Goal: Transaction & Acquisition: Purchase product/service

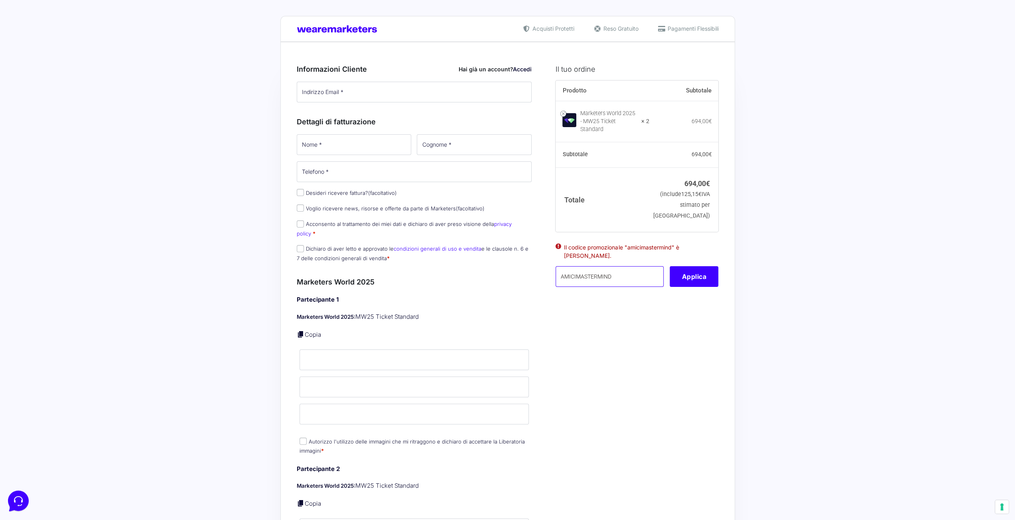
click at [602, 274] on input "AMICIMASTERMIND" at bounding box center [610, 276] width 108 height 21
drag, startPoint x: 625, startPoint y: 274, endPoint x: 513, endPoint y: 276, distance: 112.5
paste input "MPRO20OFFWORL"
type input "MPRO20OFFWORLD"
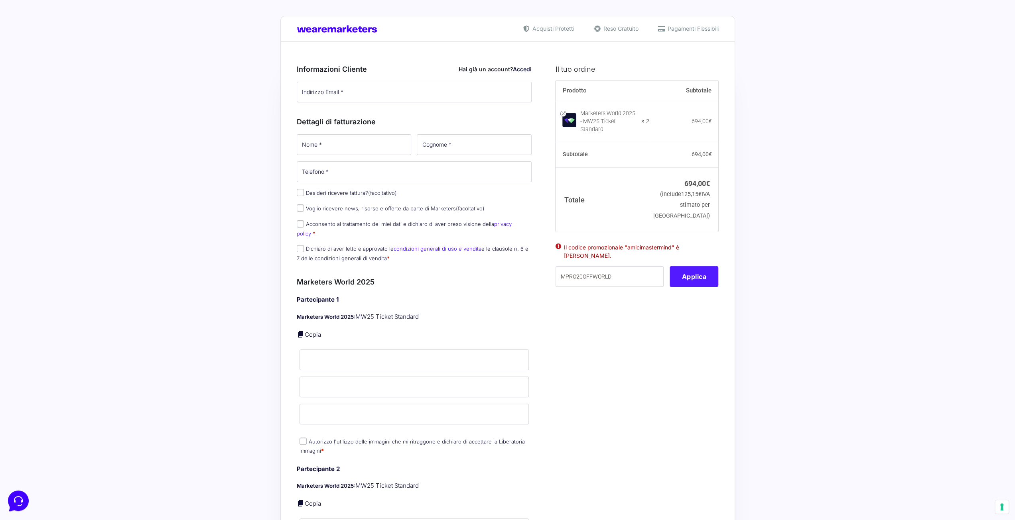
click at [707, 274] on button "Applica" at bounding box center [694, 276] width 49 height 21
click at [329, 350] on input "Nome *" at bounding box center [415, 360] width 230 height 21
type input "simona sammarco"
click at [380, 386] on input "Cognome *" at bounding box center [415, 387] width 230 height 21
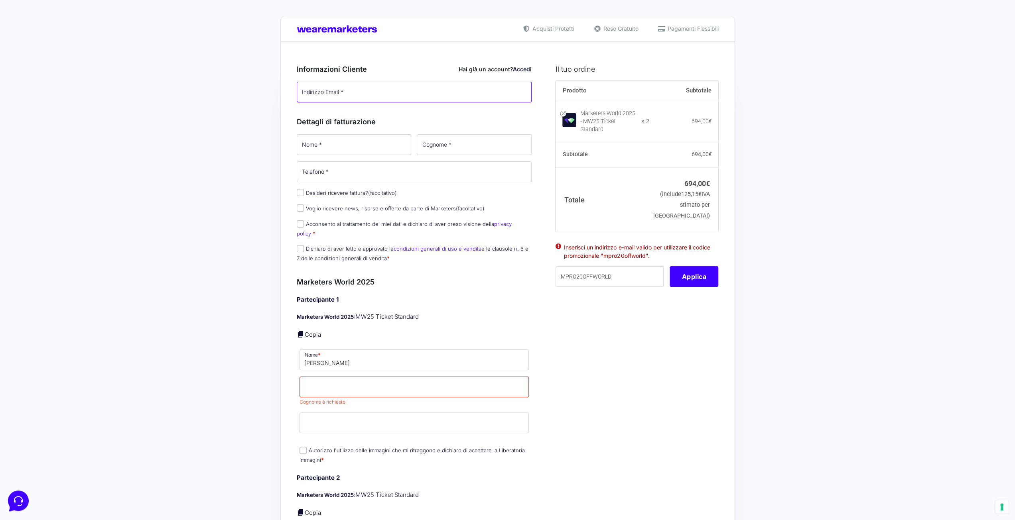
click at [359, 82] on input "Indirizzo Email *" at bounding box center [414, 92] width 235 height 21
type input "[EMAIL_ADDRESS][DOMAIN_NAME]"
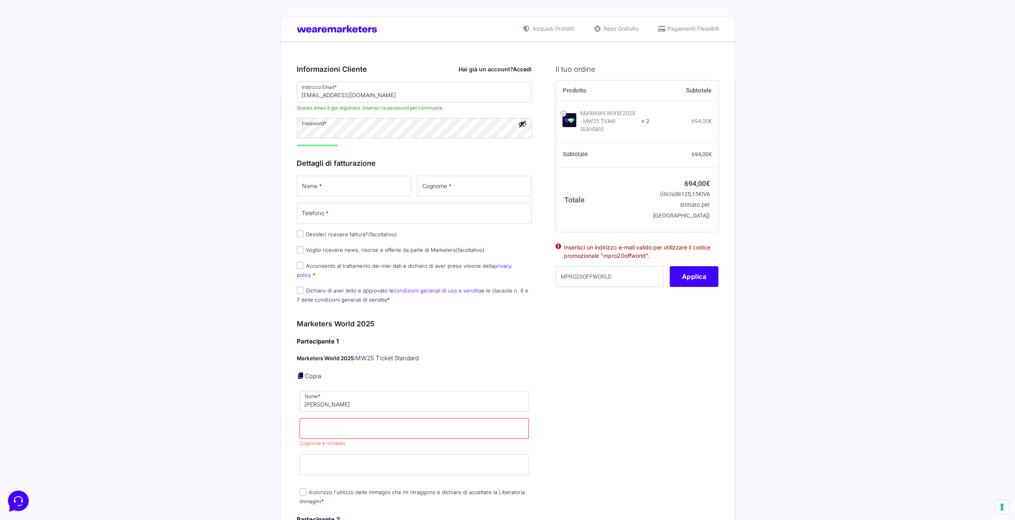
click at [424, 114] on div "Indirizzo Email * Simonasammarco71@gmail.com Questa email è già registrata. Ins…" at bounding box center [414, 114] width 241 height 66
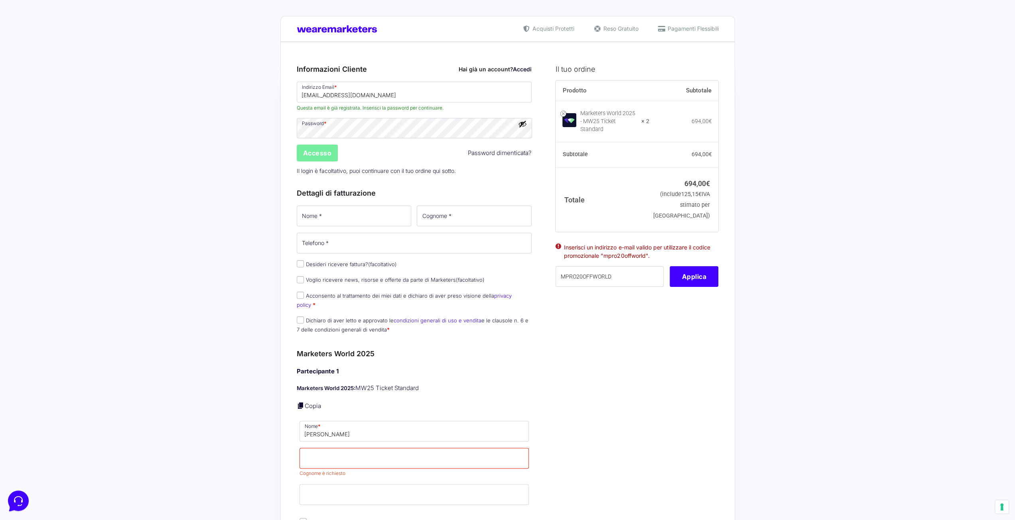
click at [329, 152] on input "Accesso" at bounding box center [317, 153] width 41 height 17
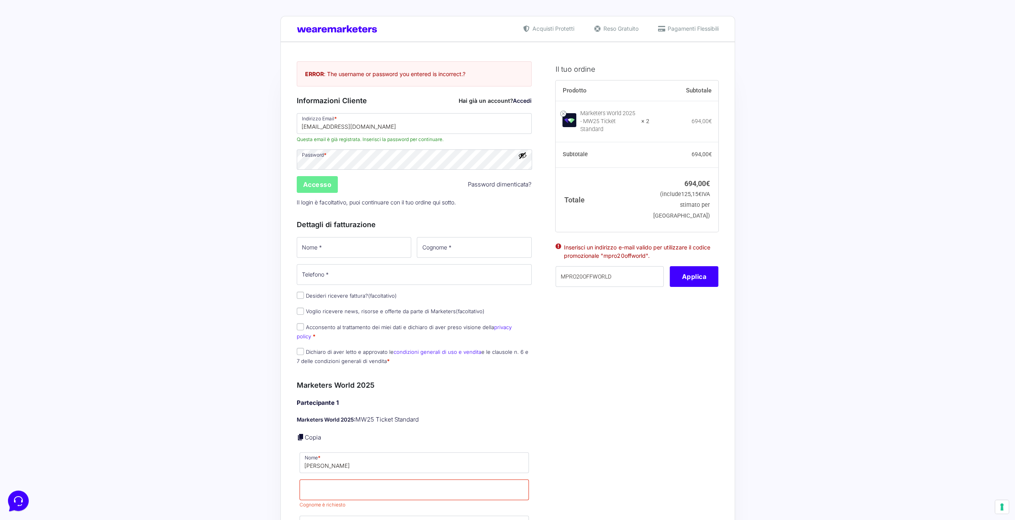
click at [520, 158] on button "Mostra password" at bounding box center [522, 155] width 9 height 9
click at [353, 255] on input "Nome *" at bounding box center [354, 247] width 115 height 21
type input "[PERSON_NAME]"
click at [380, 275] on input "Telefono *" at bounding box center [414, 274] width 235 height 21
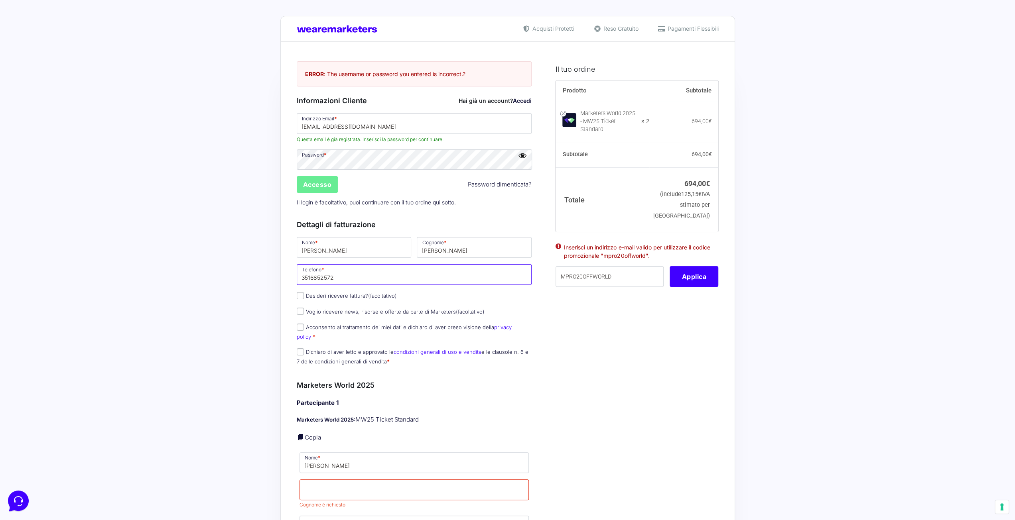
type input "3516852572"
click at [302, 329] on input "Acconsento al trattamento dei miei dati e dichiaro di aver preso visione della …" at bounding box center [300, 327] width 7 height 7
checkbox input "true"
click at [301, 349] on input "Dichiaro di aver letto e approvato le condizioni generali di uso e vendita e le…" at bounding box center [300, 352] width 7 height 7
checkbox input "true"
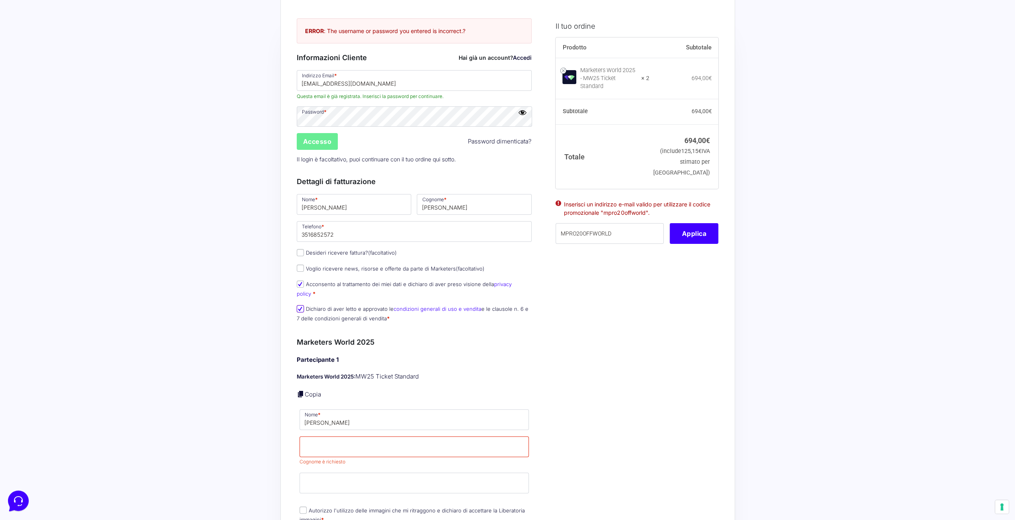
scroll to position [120, 0]
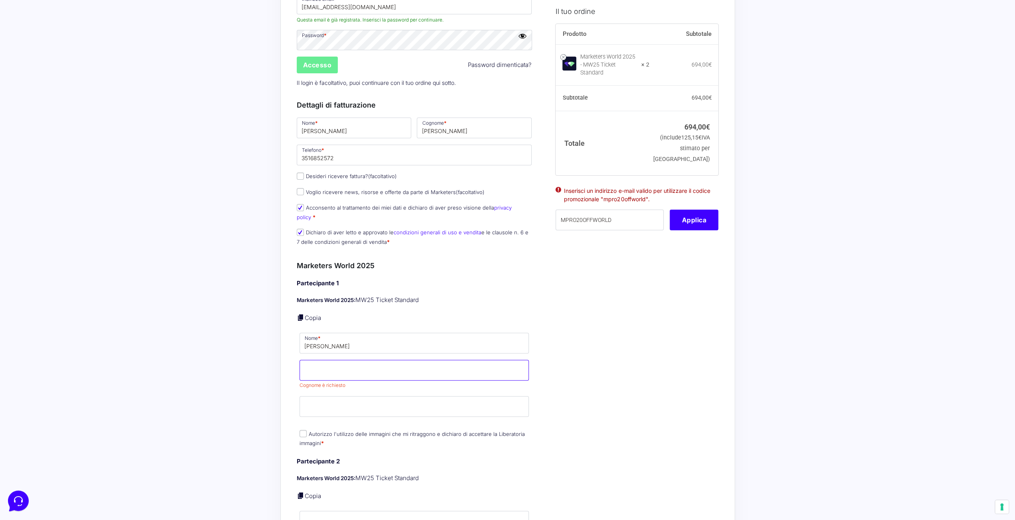
click at [339, 363] on input "Cognome *" at bounding box center [415, 370] width 230 height 21
type input "[PERSON_NAME]"
drag, startPoint x: 326, startPoint y: 335, endPoint x: 383, endPoint y: 333, distance: 57.4
click at [380, 333] on input "simona sammarco" at bounding box center [415, 343] width 230 height 21
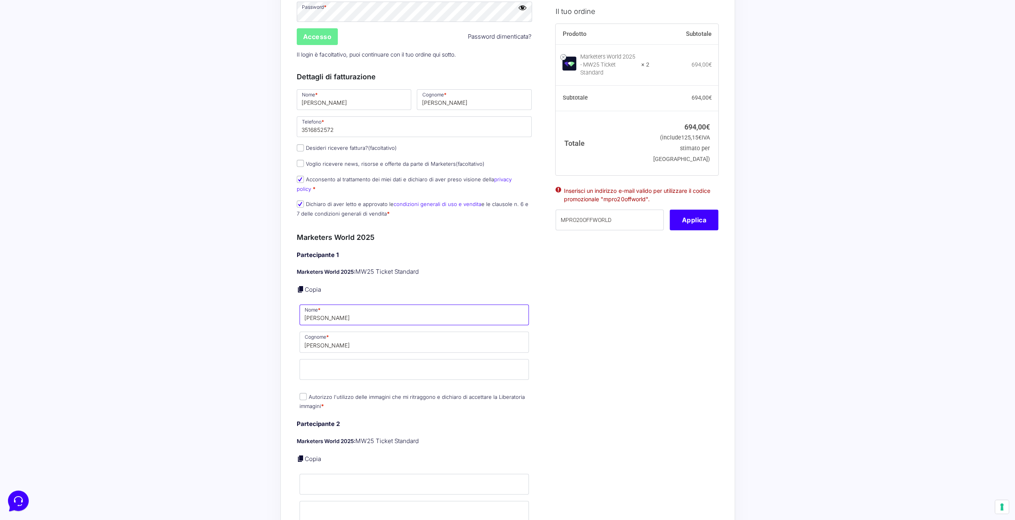
scroll to position [199, 0]
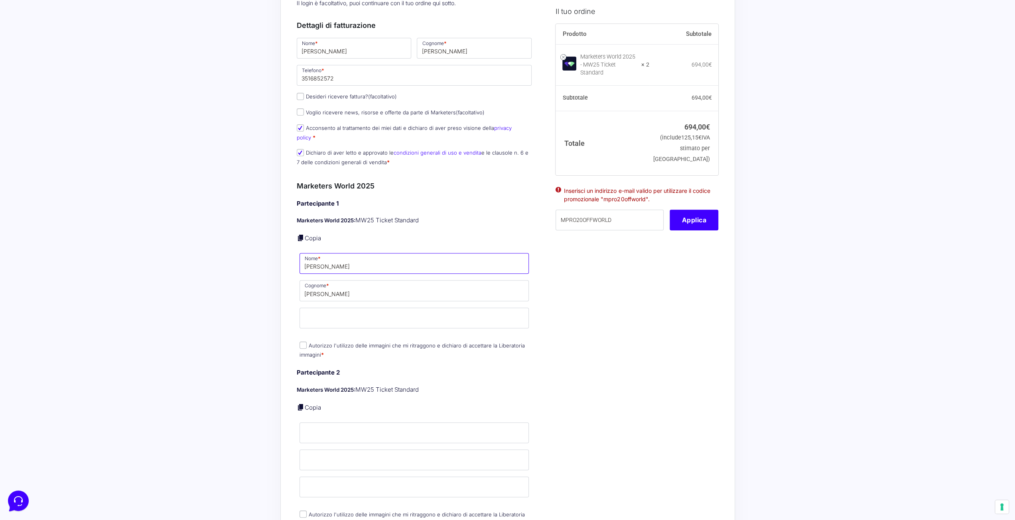
type input "[PERSON_NAME]"
drag, startPoint x: 300, startPoint y: 336, endPoint x: 355, endPoint y: 350, distance: 56.7
click at [302, 342] on input "Autorizzo l'utilizzo delle immagini che mi ritraggono e dichiaro di accettare l…" at bounding box center [303, 345] width 7 height 7
checkbox input "true"
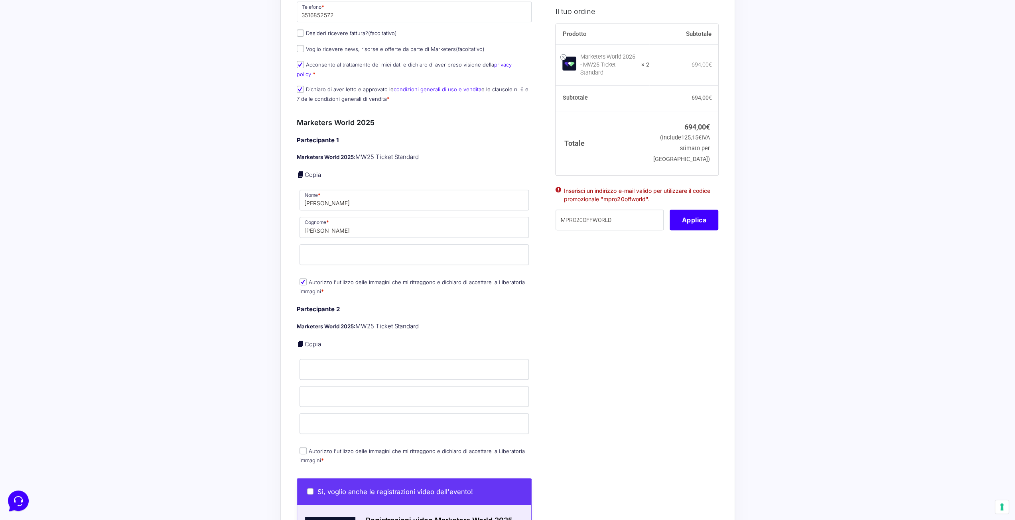
scroll to position [319, 0]
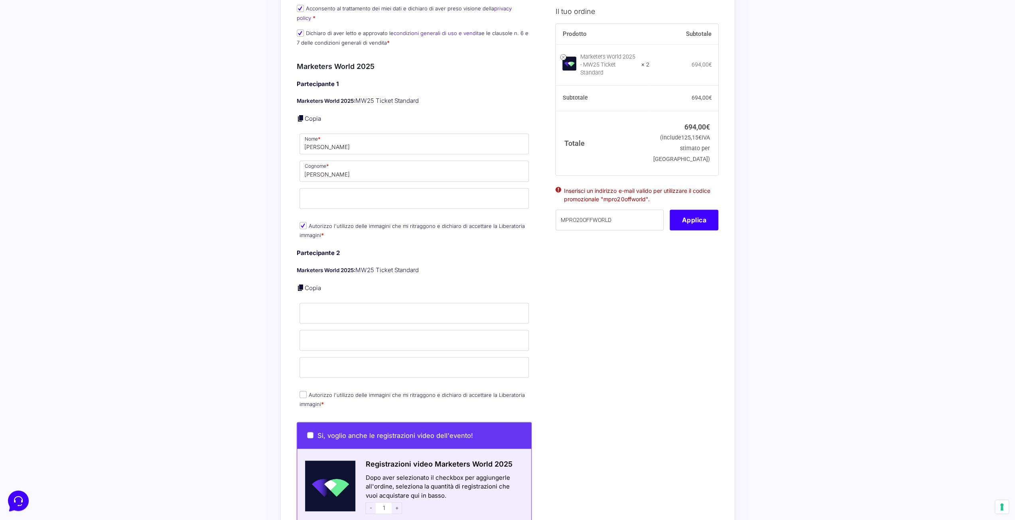
click at [334, 314] on p "Nome *" at bounding box center [414, 313] width 235 height 23
click at [335, 313] on p "Nome *" at bounding box center [414, 313] width 235 height 23
click at [332, 303] on input "Nome *" at bounding box center [415, 313] width 230 height 21
type input "Martina"
click at [327, 339] on input "Cognome *" at bounding box center [415, 340] width 230 height 21
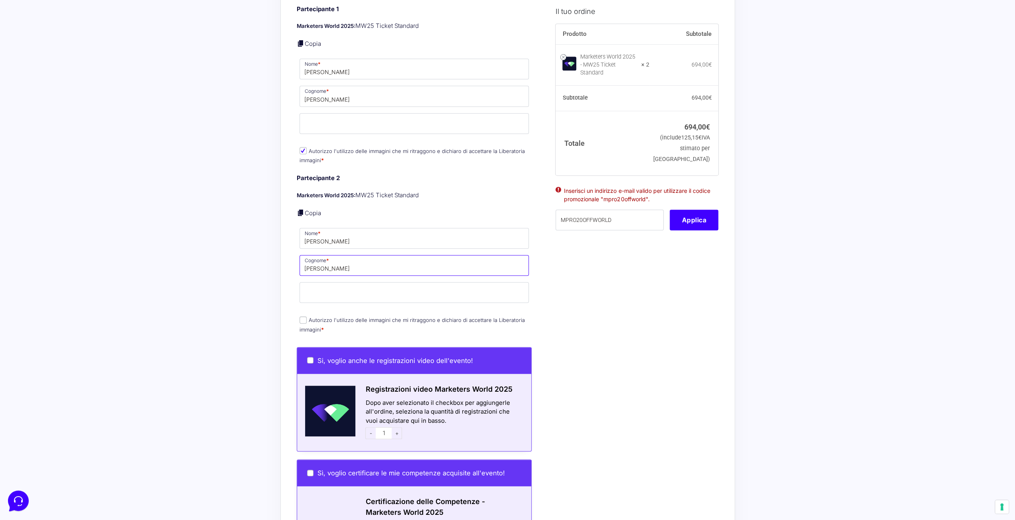
scroll to position [399, 0]
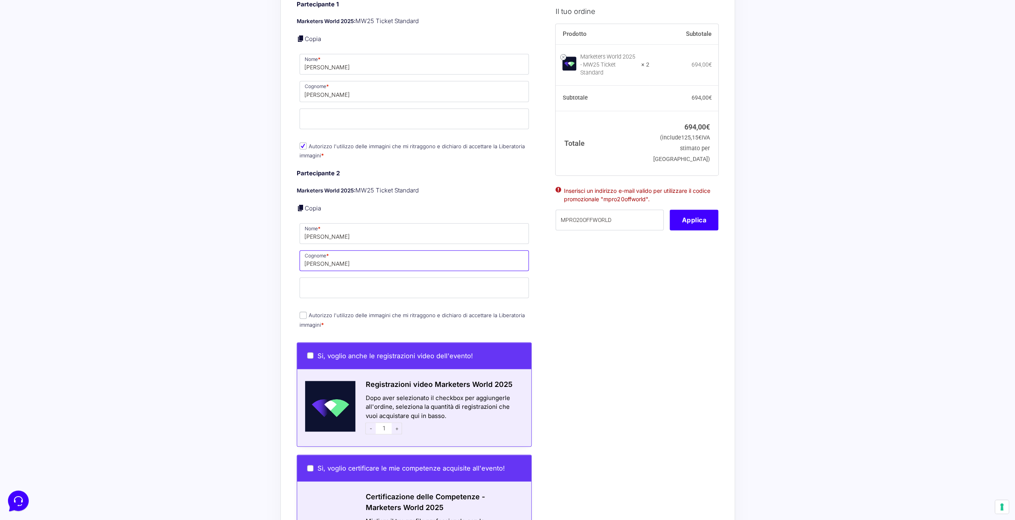
type input "parisi"
click at [303, 312] on input "Autorizzo l'utilizzo delle immagini che mi ritraggono e dichiaro di accettare l…" at bounding box center [303, 315] width 7 height 7
checkbox input "true"
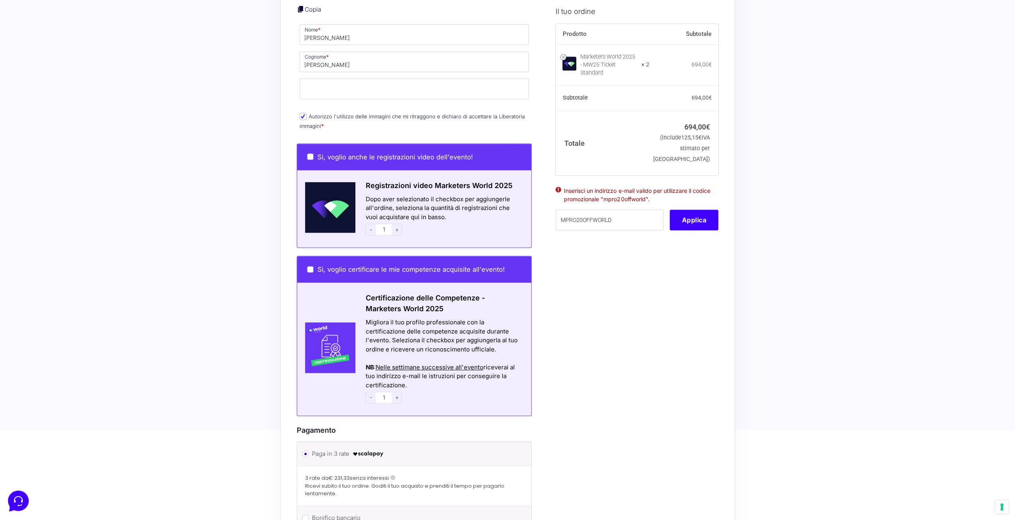
scroll to position [598, 0]
click at [371, 223] on span "-" at bounding box center [370, 229] width 10 height 12
click at [308, 266] on input "Sì, voglio certificare le mie competenze acquisite all'evento!" at bounding box center [310, 269] width 6 height 6
checkbox input "true"
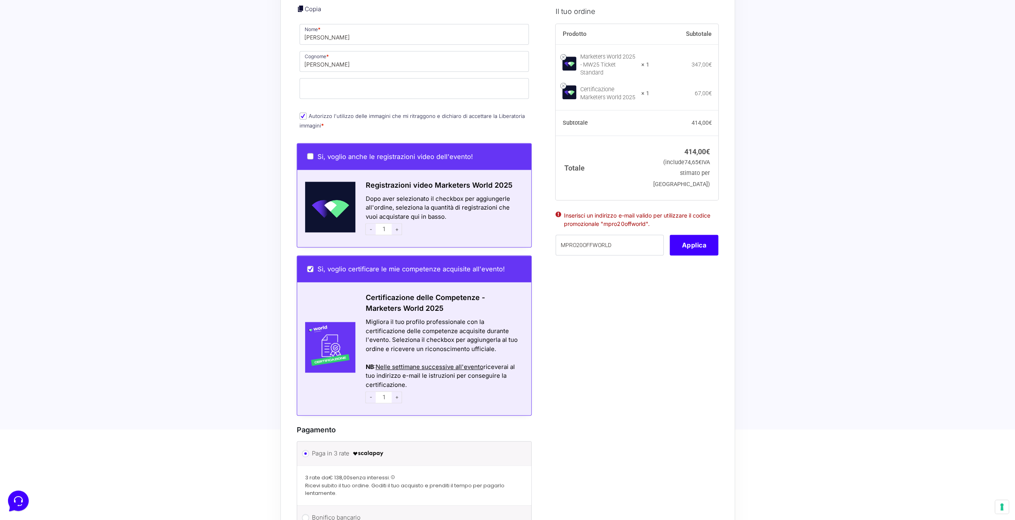
click at [398, 392] on span "+" at bounding box center [397, 398] width 10 height 12
type input "2"
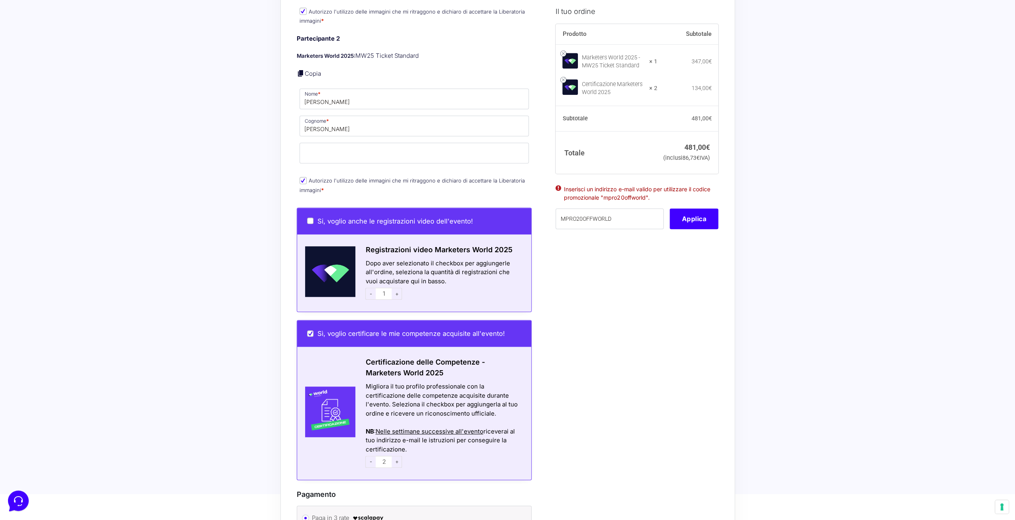
scroll to position [439, 0]
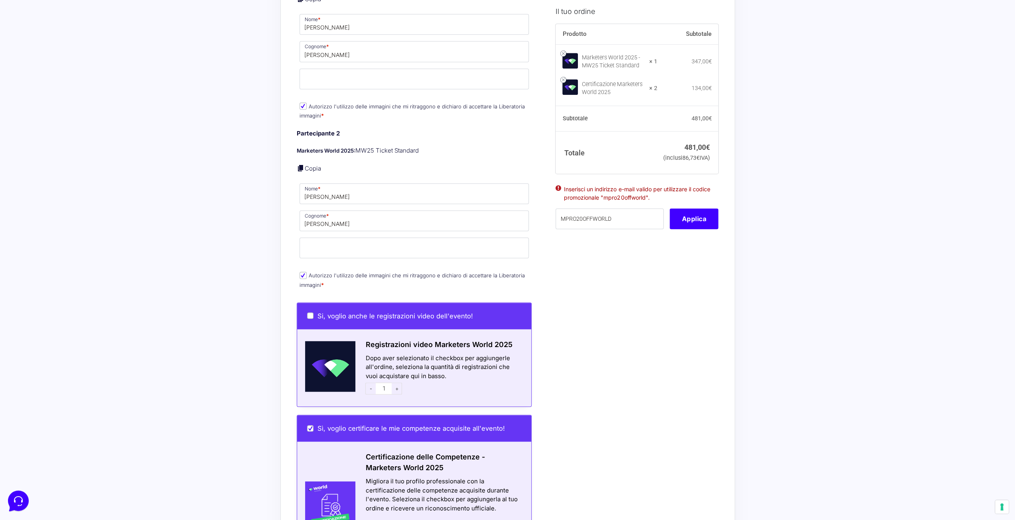
click at [657, 65] on strong "× 1" at bounding box center [653, 62] width 8 height 8
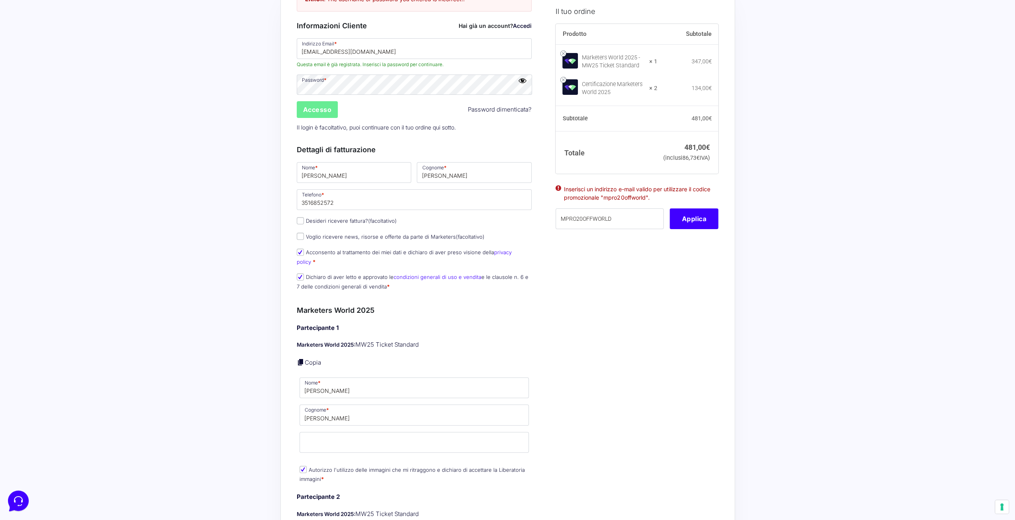
scroll to position [40, 0]
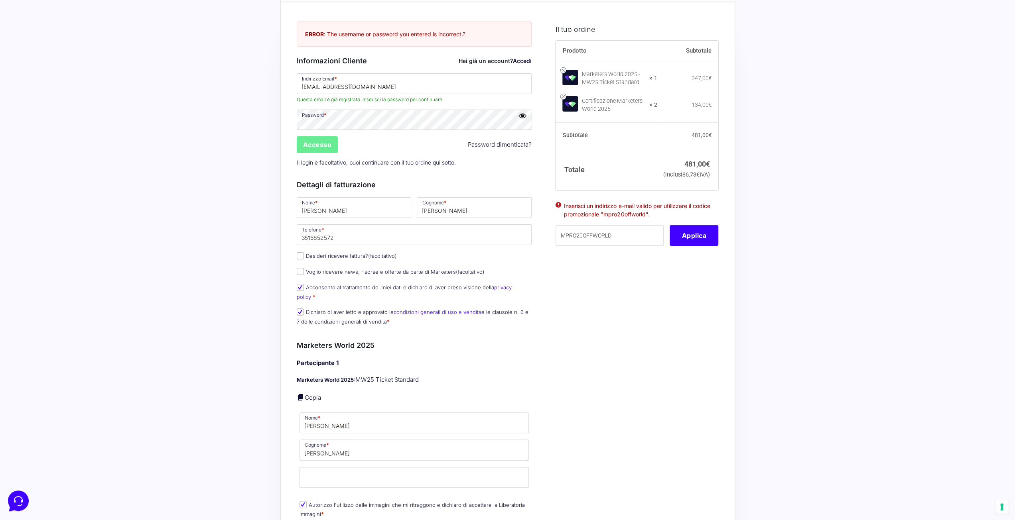
click at [657, 77] on strong "× 1" at bounding box center [653, 79] width 8 height 8
drag, startPoint x: 623, startPoint y: 247, endPoint x: 549, endPoint y: 246, distance: 74.2
click at [698, 246] on button "Applica" at bounding box center [694, 235] width 49 height 21
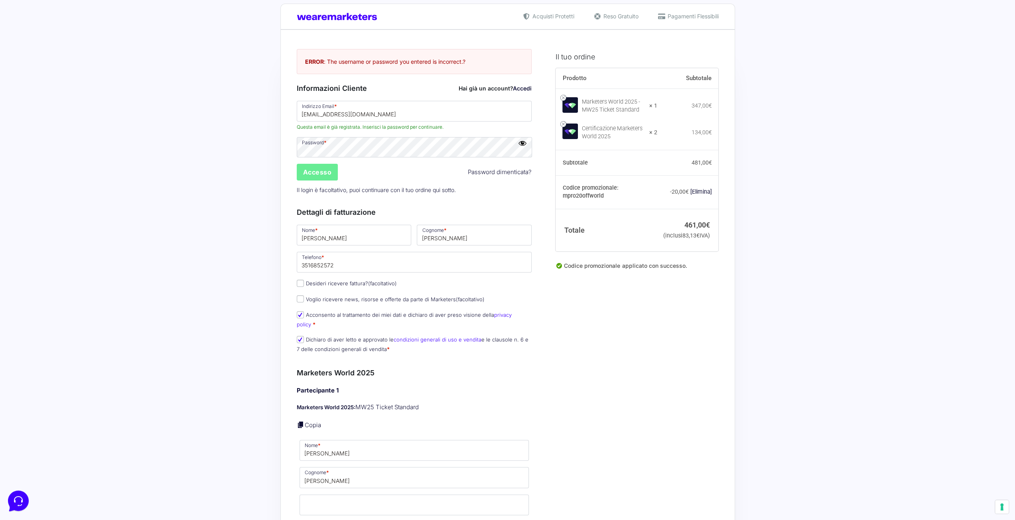
scroll to position [0, 0]
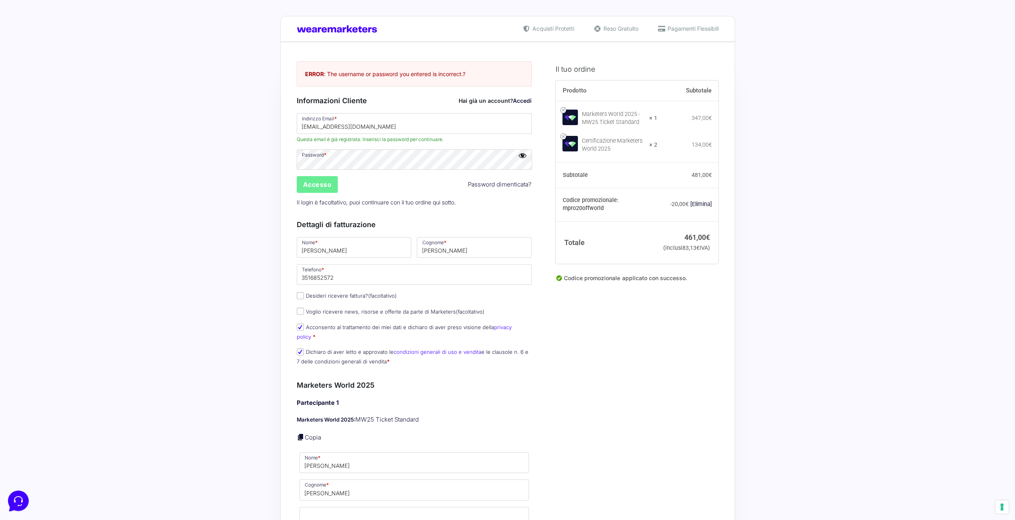
click at [578, 95] on th "Prodotto" at bounding box center [607, 91] width 102 height 21
click at [644, 115] on div "Marketers World 2025 - MW25 Ticket Standard" at bounding box center [613, 118] width 62 height 16
drag, startPoint x: 649, startPoint y: 117, endPoint x: 655, endPoint y: 116, distance: 6.0
click at [644, 117] on div "Marketers World 2025 - MW25 Ticket Standard" at bounding box center [613, 118] width 62 height 16
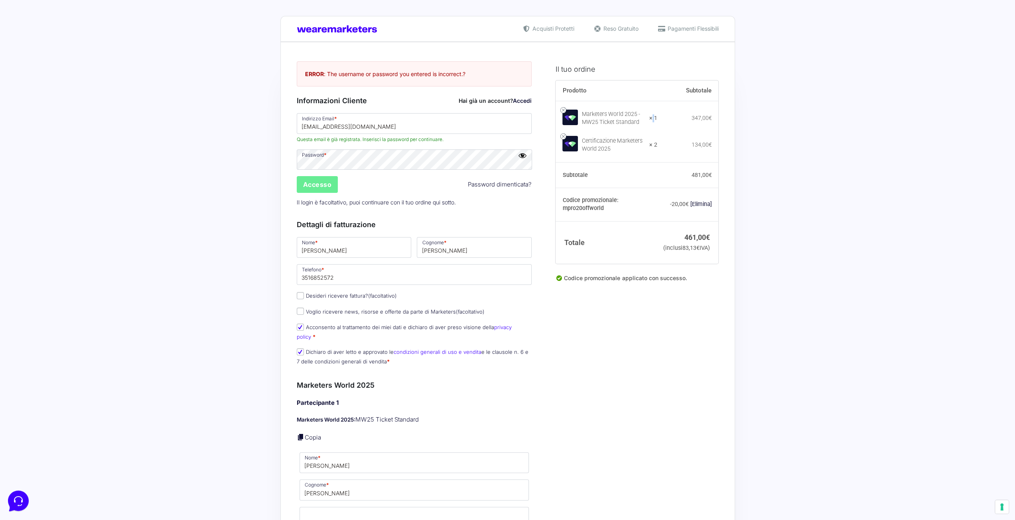
click at [657, 118] on strong "× 1" at bounding box center [653, 118] width 8 height 8
click at [673, 120] on td "347,00 €" at bounding box center [687, 118] width 61 height 35
click at [657, 118] on strong "× 1" at bounding box center [653, 118] width 8 height 8
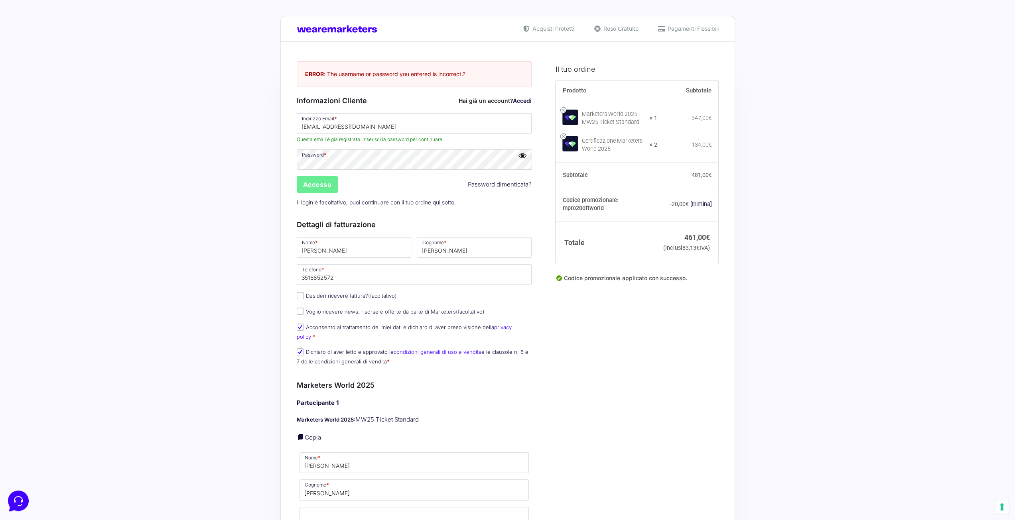
click at [657, 118] on strong "× 1" at bounding box center [653, 118] width 8 height 8
click at [690, 92] on th "Subtotale" at bounding box center [687, 91] width 61 height 21
click at [657, 113] on td "Marketers World 2025 - MW25 Ticket Standard × 1" at bounding box center [607, 118] width 102 height 35
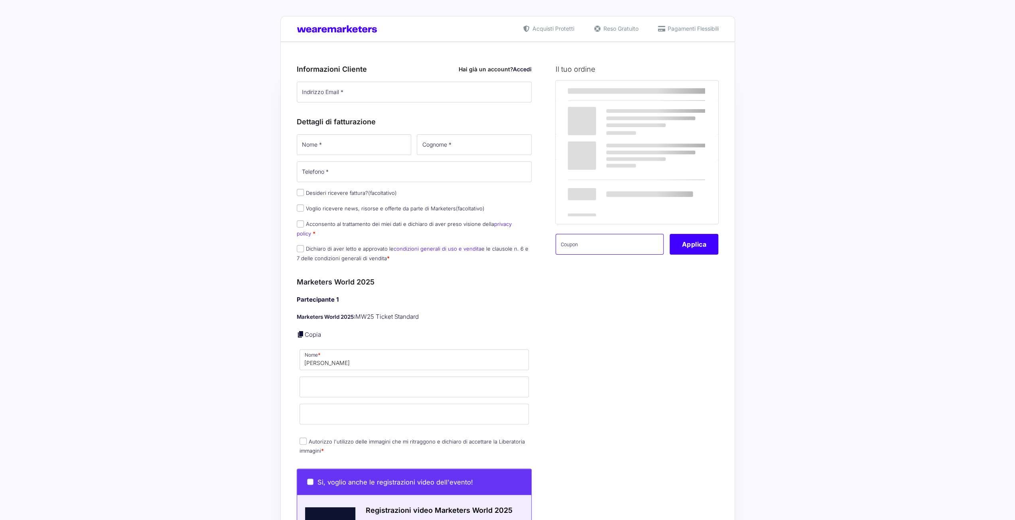
click at [600, 242] on input "text" at bounding box center [610, 244] width 108 height 21
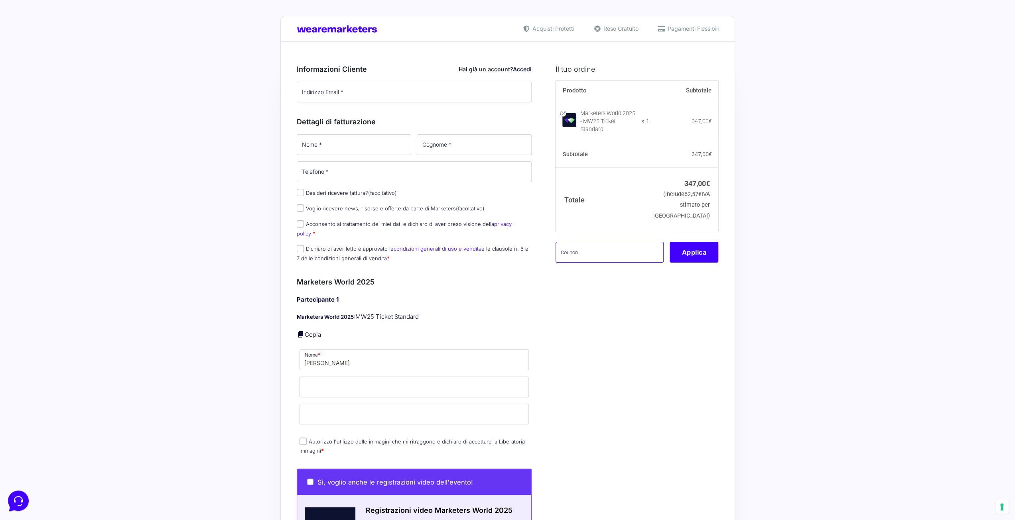
paste input "MPRO20OFFWORLD"
type input "MPRO20OFFWORLD"
click at [686, 248] on button "Applica" at bounding box center [694, 252] width 49 height 21
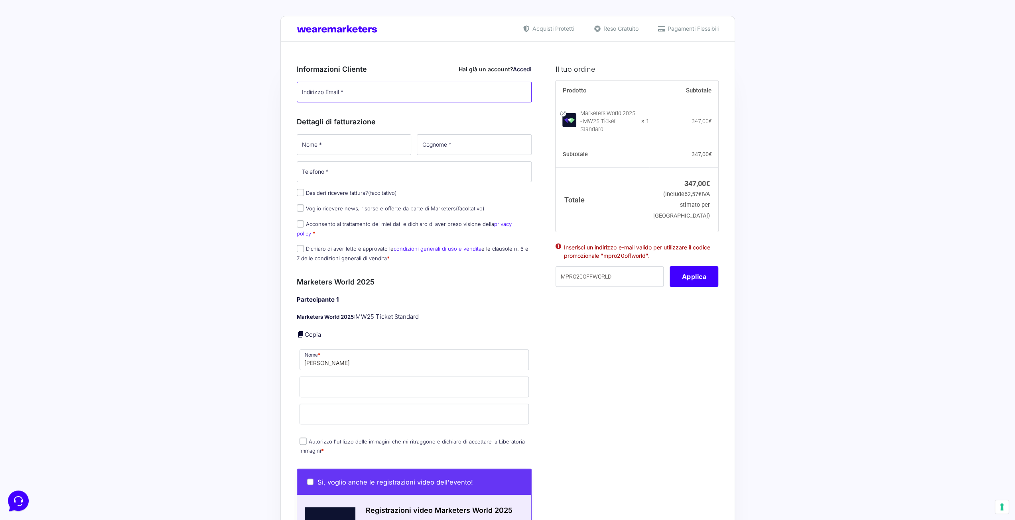
click at [371, 87] on input "Indirizzo Email *" at bounding box center [414, 92] width 235 height 21
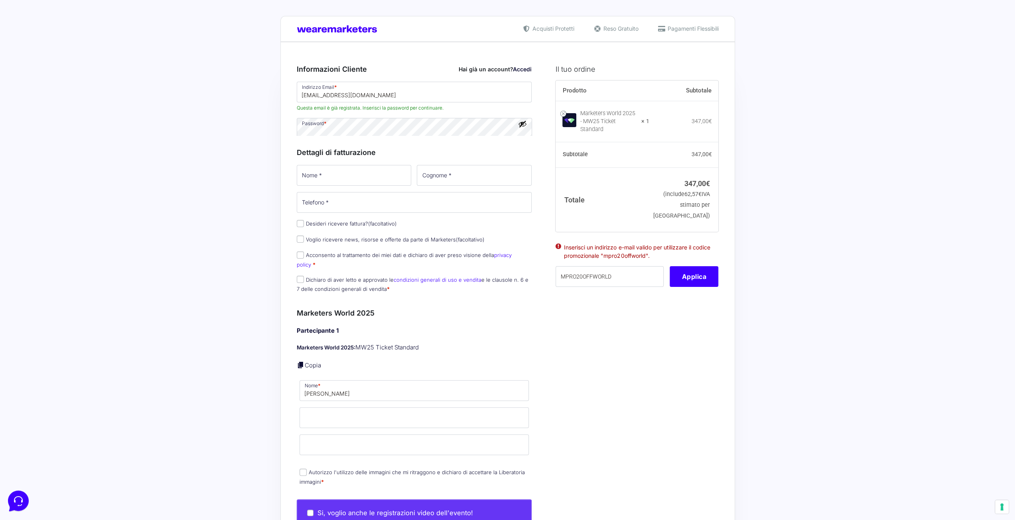
click at [421, 53] on div "Riepilogo Ordine 347,00 € Prodotto Subtotale Marketers World 2025 - MW25 Ticket…" at bounding box center [507, 522] width 455 height 960
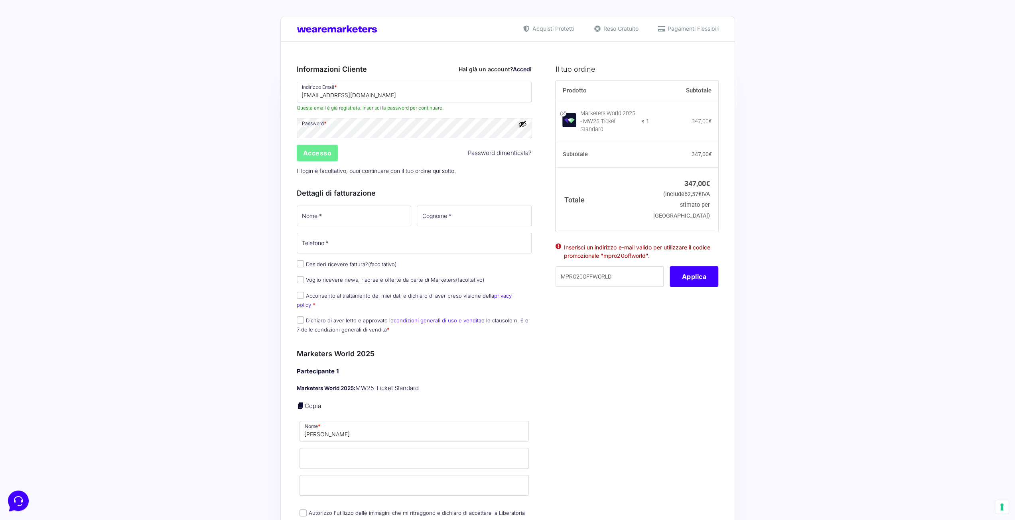
click at [524, 124] on button "Mostra password" at bounding box center [522, 124] width 9 height 9
click at [631, 267] on input "MPRO20OFFWORLD" at bounding box center [610, 276] width 108 height 21
click at [326, 150] on input "Accesso" at bounding box center [317, 153] width 41 height 17
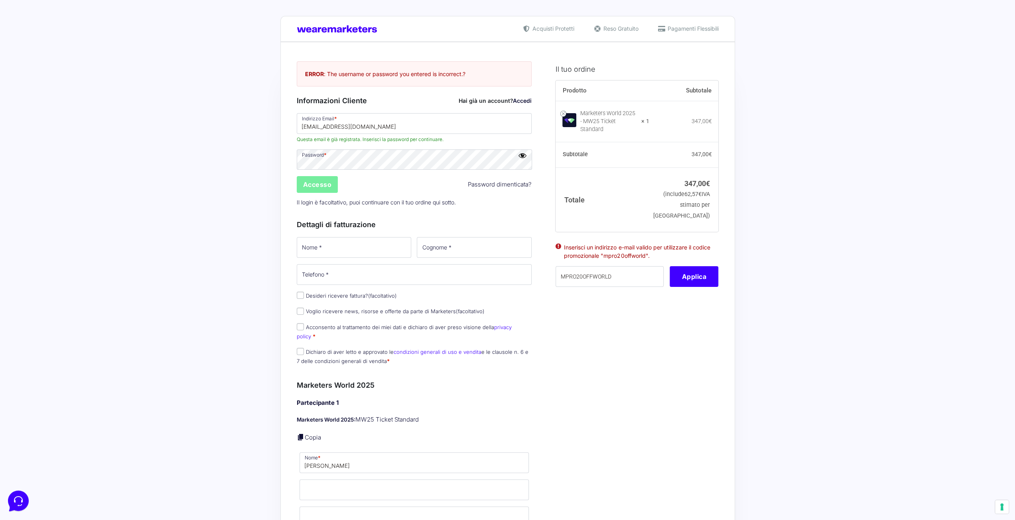
click at [332, 183] on input "Accesso" at bounding box center [317, 184] width 41 height 17
click at [323, 179] on input "Accesso" at bounding box center [317, 184] width 41 height 17
click at [410, 126] on input "[EMAIL_ADDRESS][DOMAIN_NAME]" at bounding box center [414, 123] width 235 height 21
type input "Simonasammarco90@libero.it"
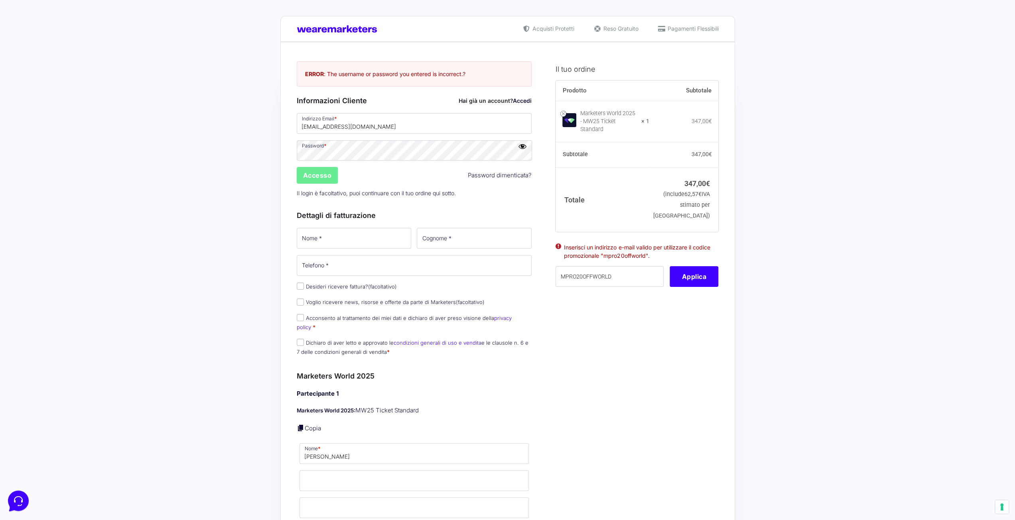
click at [319, 183] on div "Accesso Password dimenticata?" at bounding box center [414, 175] width 241 height 19
click at [320, 179] on input "Accesso" at bounding box center [317, 175] width 41 height 17
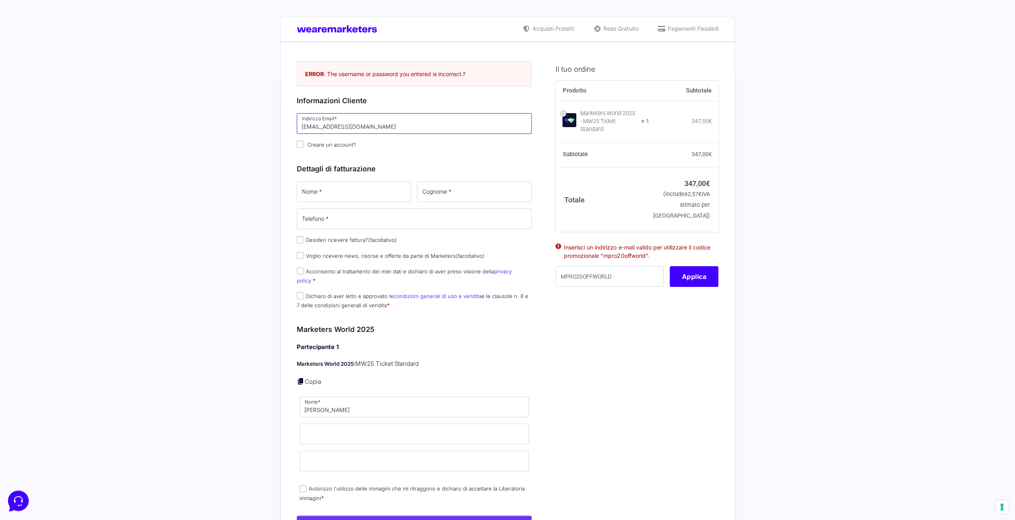
click at [379, 122] on input "Simonasammarco90@libero.it" at bounding box center [414, 123] width 235 height 21
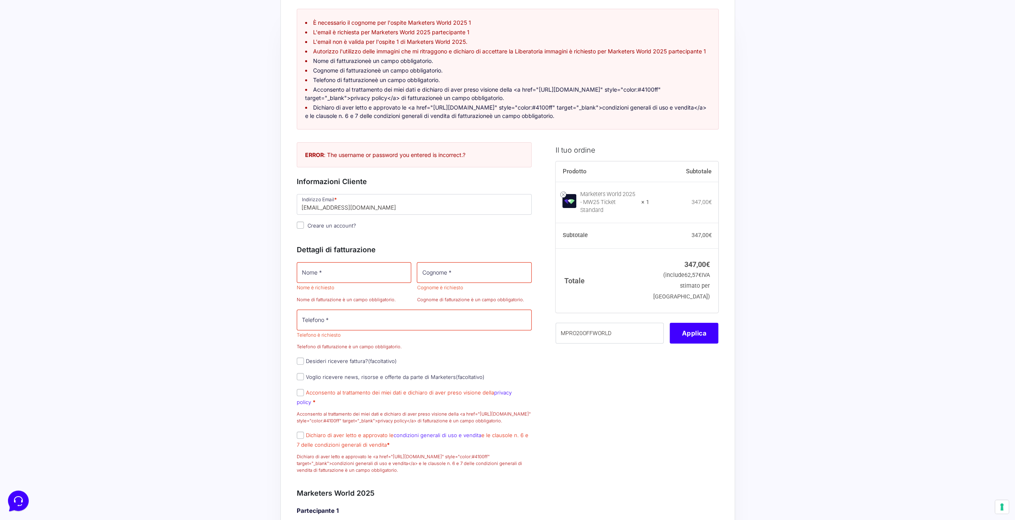
scroll to position [94, 0]
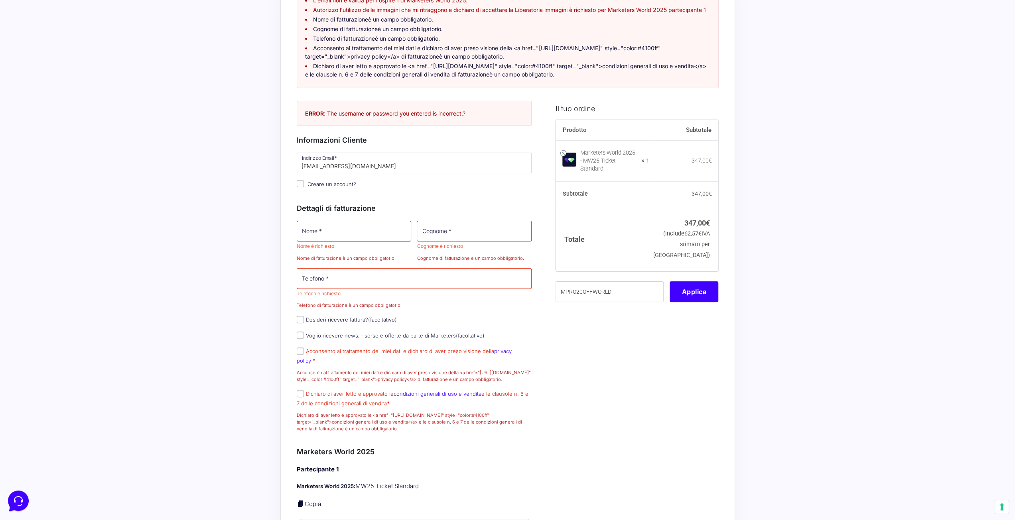
click at [356, 233] on input "Nome *" at bounding box center [354, 231] width 115 height 21
click at [394, 284] on input "Telefono *" at bounding box center [414, 278] width 235 height 21
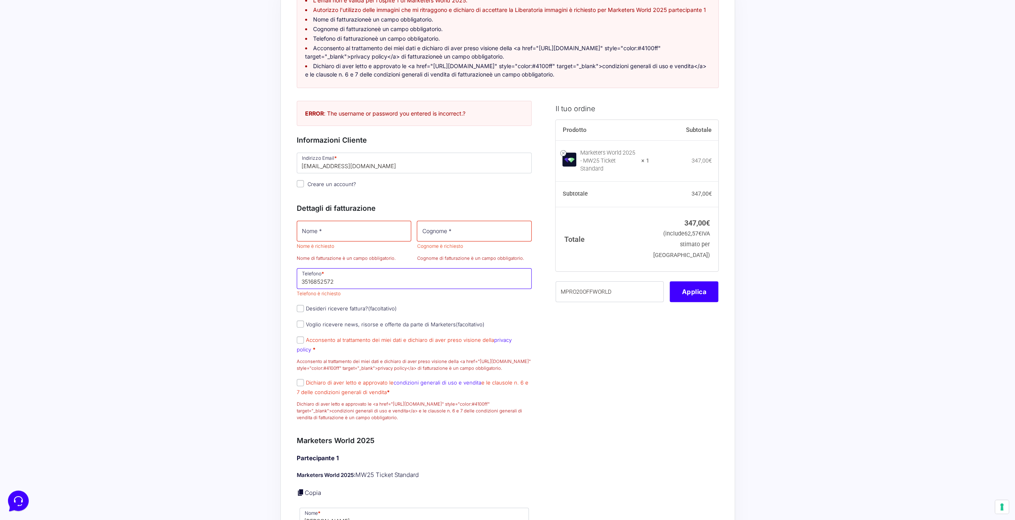
type input "3516852572"
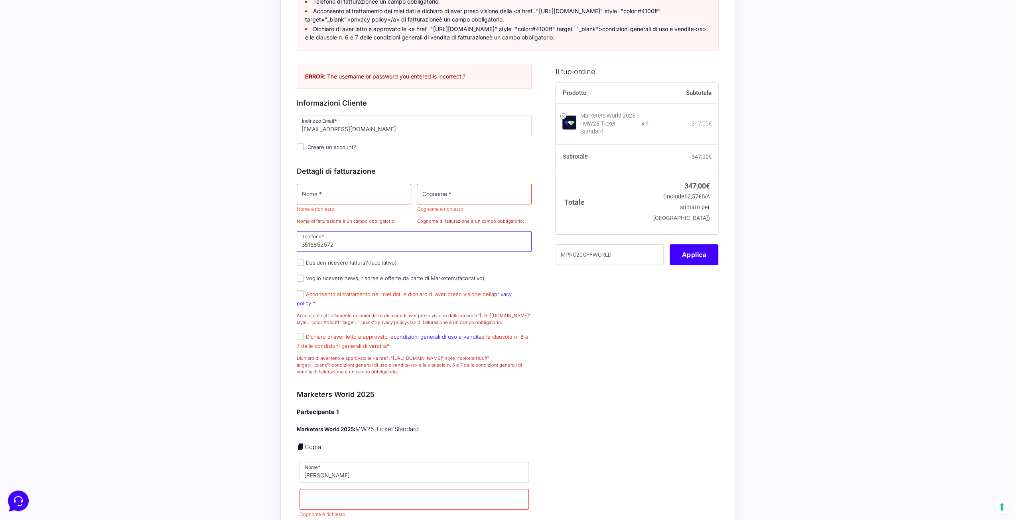
scroll to position [54, 0]
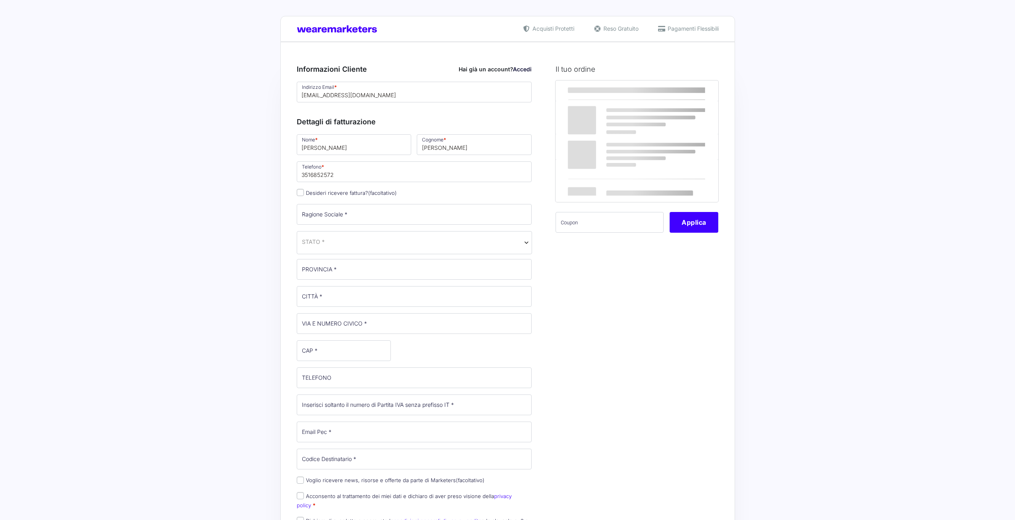
select select
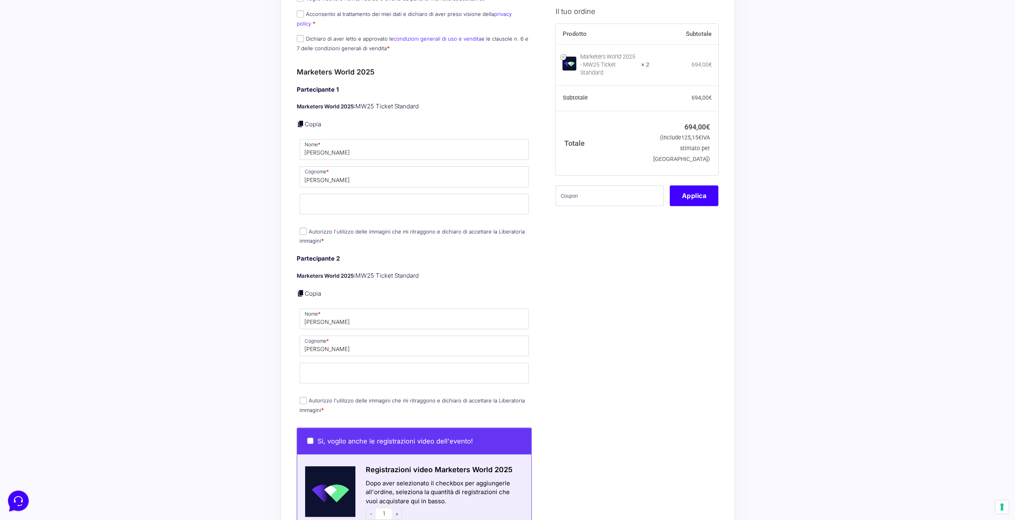
scroll to position [399, 0]
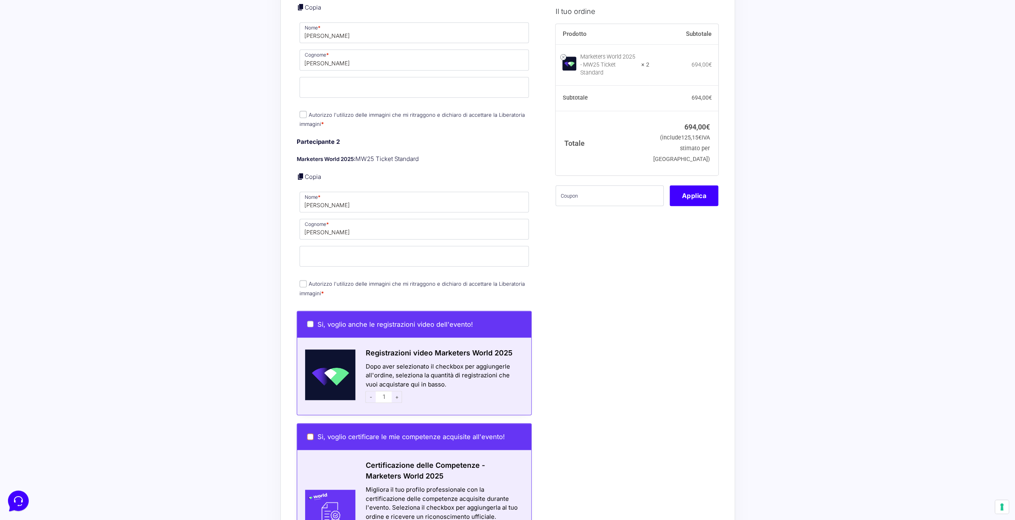
click at [311, 434] on input "Sì, voglio certificare le mie competenze acquisite all'evento!" at bounding box center [310, 437] width 6 height 6
checkbox input "true"
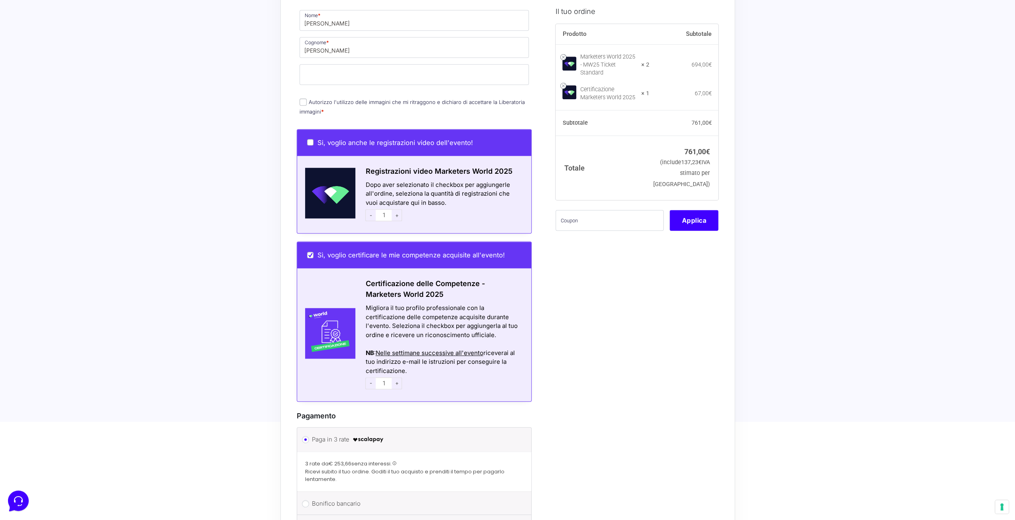
scroll to position [598, 0]
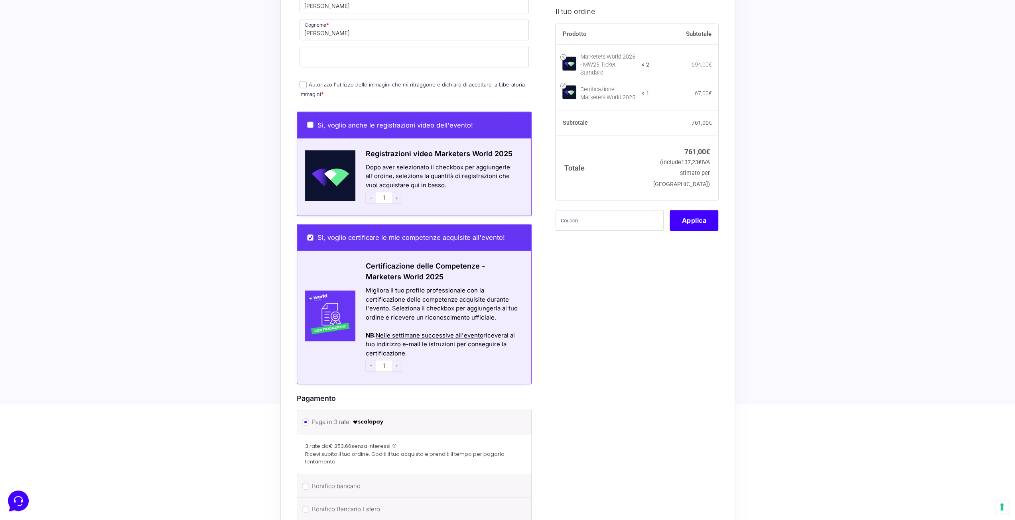
click at [402, 358] on div "- 1 +" at bounding box center [443, 366] width 156 height 16
click at [401, 360] on span "+" at bounding box center [397, 366] width 10 height 12
type input "2"
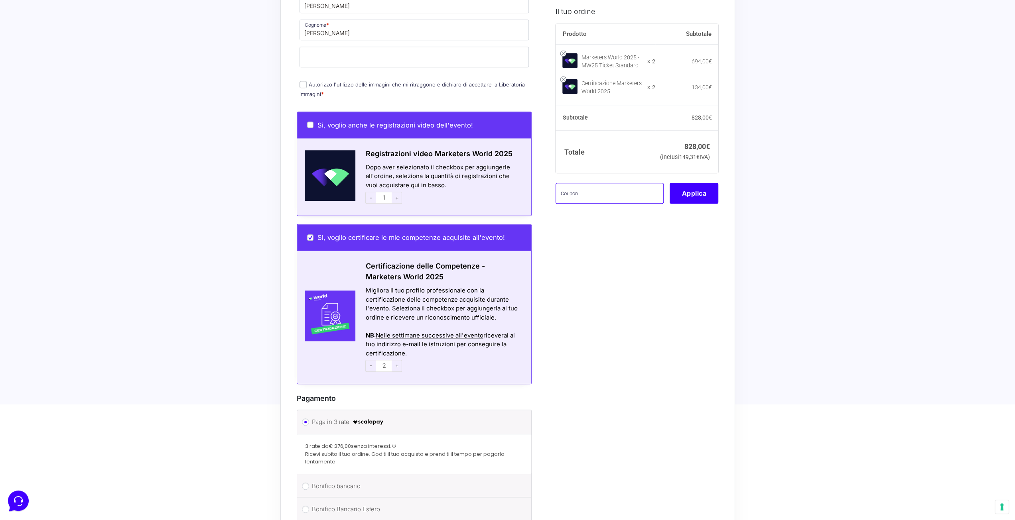
click at [587, 204] on input "text" at bounding box center [610, 193] width 108 height 21
paste input "MPRO20OFFWORLD"
type input "MPRO20OFFWORLD"
click at [684, 204] on button "Applica" at bounding box center [694, 193] width 49 height 21
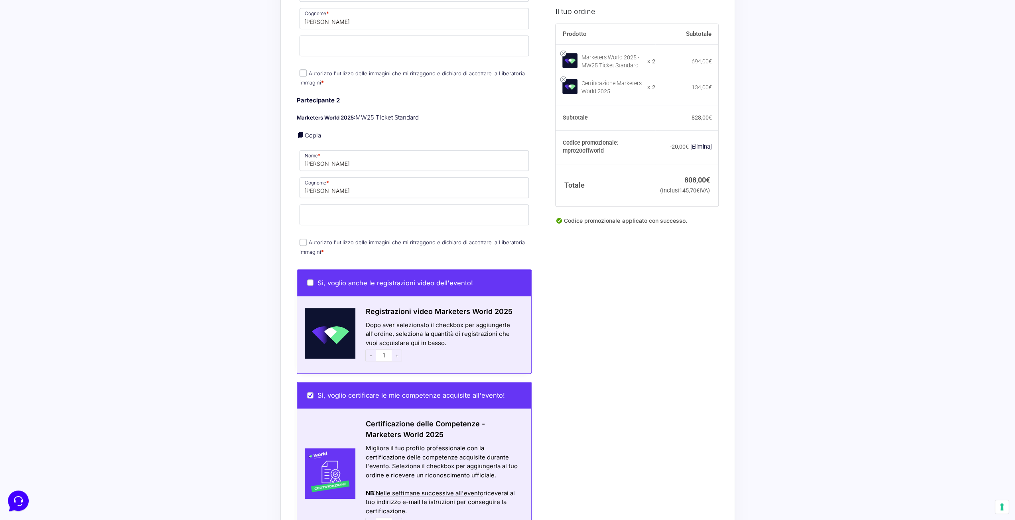
scroll to position [439, 0]
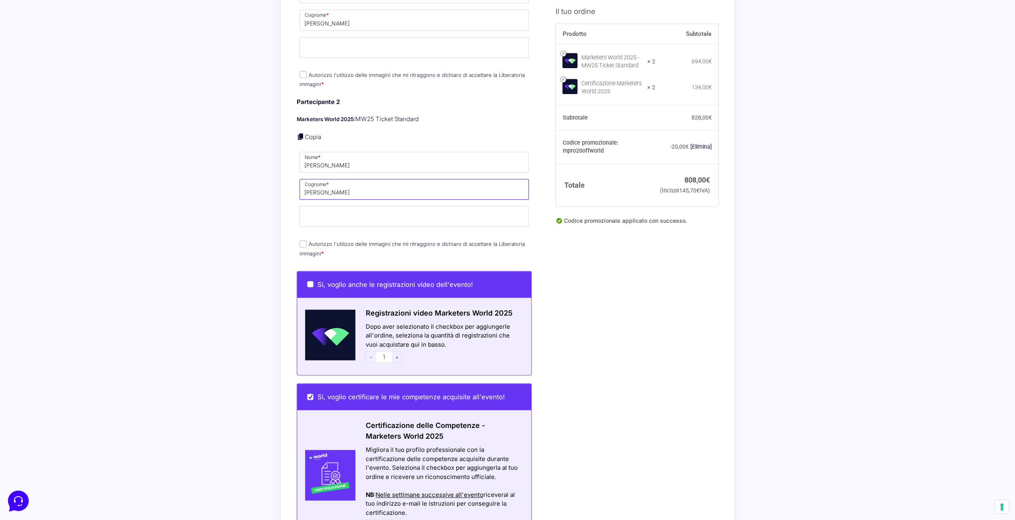
drag, startPoint x: 348, startPoint y: 179, endPoint x: 133, endPoint y: 179, distance: 214.6
click at [133, 178] on div "Acquisti Protetti Reso Gratuito Pagamenti Flessibili Riepilogo Ordine 808,00 € …" at bounding box center [507, 187] width 1015 height 1253
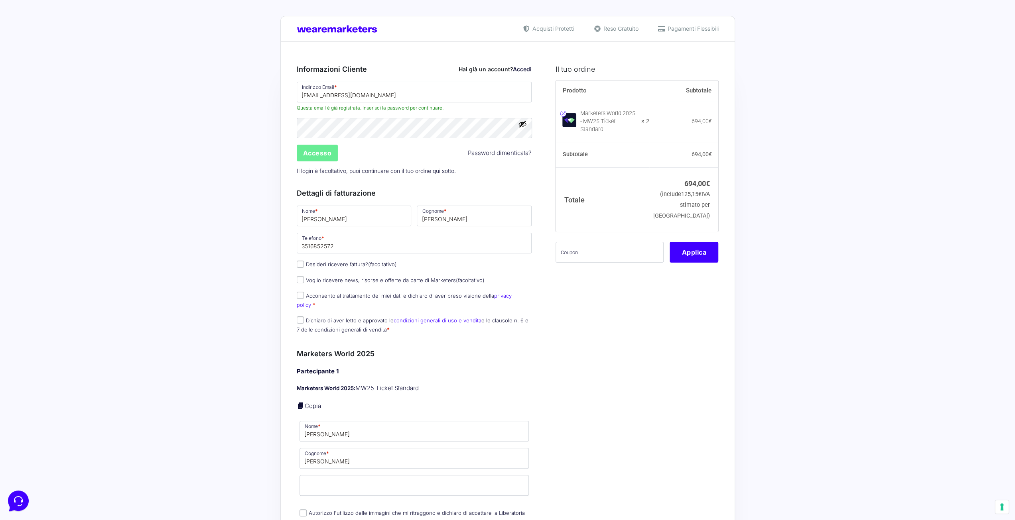
click at [562, 111] on link at bounding box center [563, 114] width 6 height 6
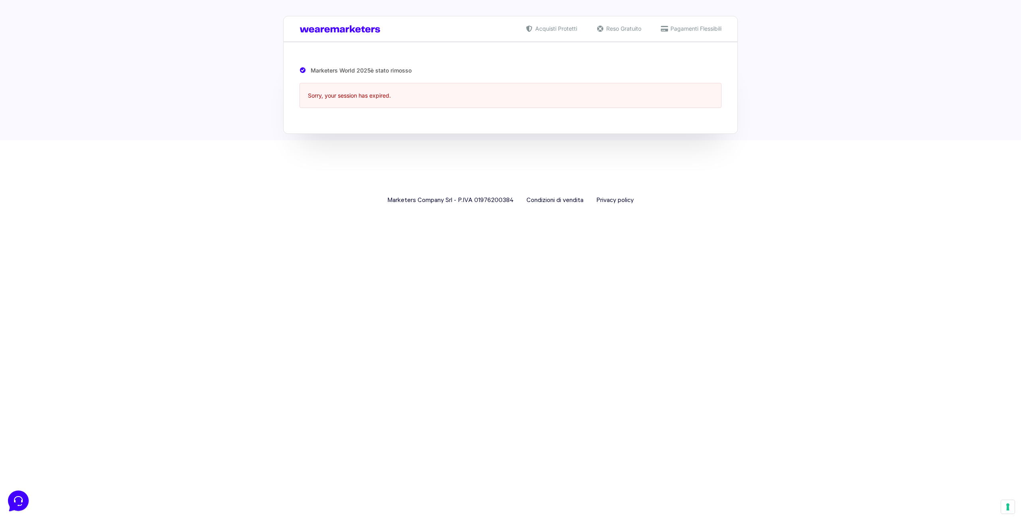
click at [345, 36] on div "Acquisti Protetti Reso Gratuito Pagamenti Flessibili" at bounding box center [510, 29] width 455 height 26
click at [345, 32] on img at bounding box center [342, 29] width 85 height 8
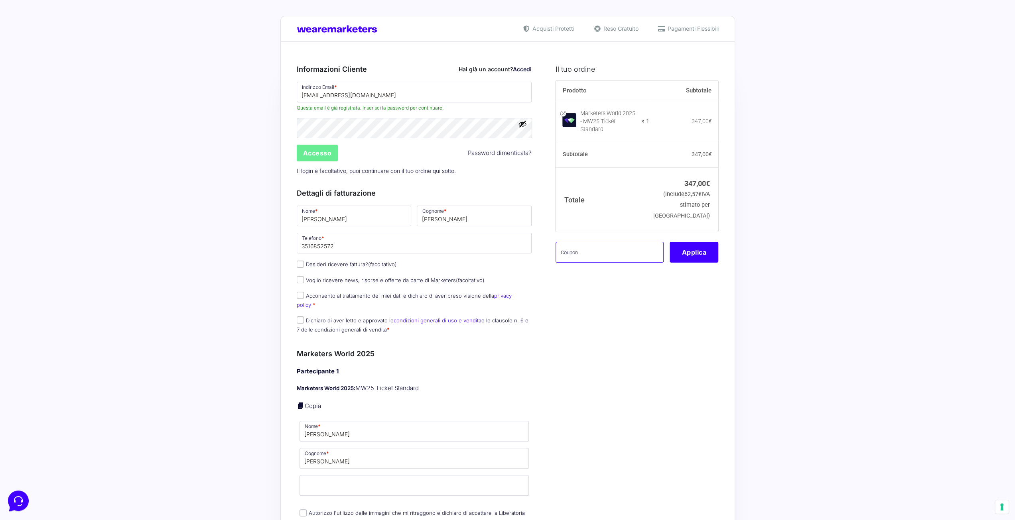
click at [582, 255] on input "text" at bounding box center [610, 252] width 108 height 21
paste input "MPRO20OFFWORLD"
type input "MPRO20OFFWORLD"
click at [700, 250] on button "Applica" at bounding box center [694, 252] width 49 height 21
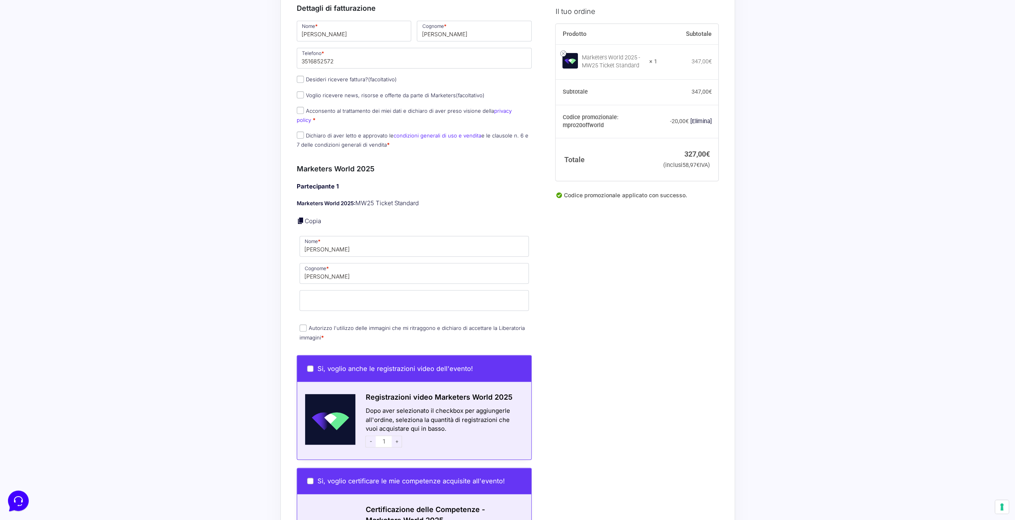
scroll to position [279, 0]
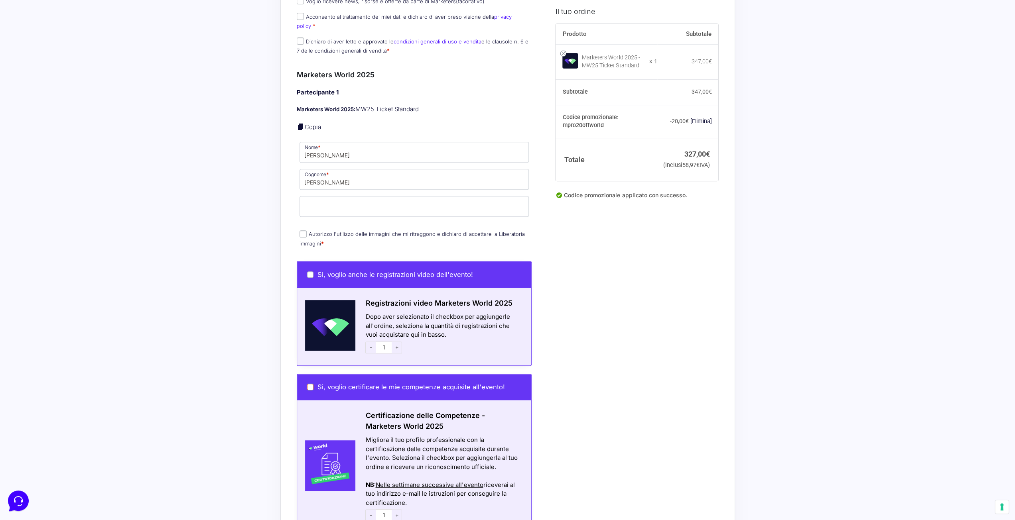
click at [308, 384] on input "Sì, voglio certificare le mie competenze acquisite all'evento!" at bounding box center [310, 387] width 6 height 6
checkbox input "true"
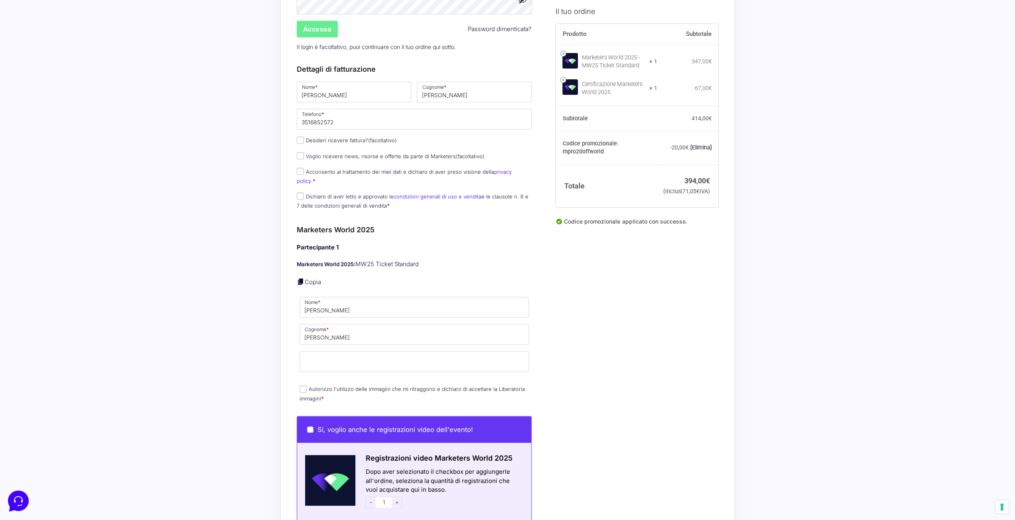
scroll to position [0, 0]
